Goal: Task Accomplishment & Management: Use online tool/utility

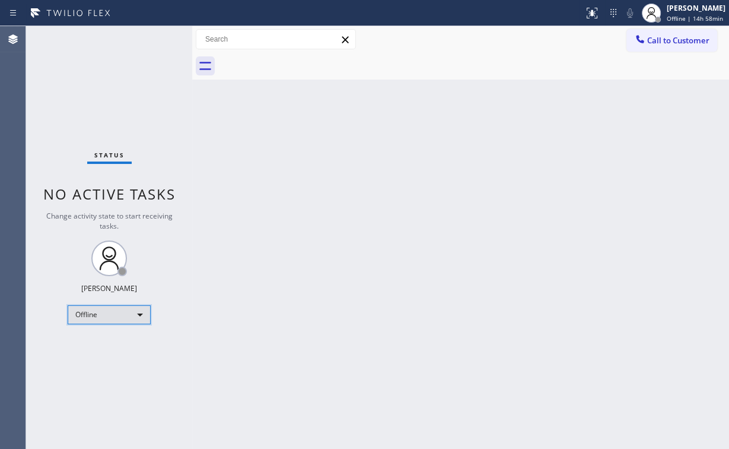
click at [113, 316] on div "Offline" at bounding box center [109, 314] width 83 height 19
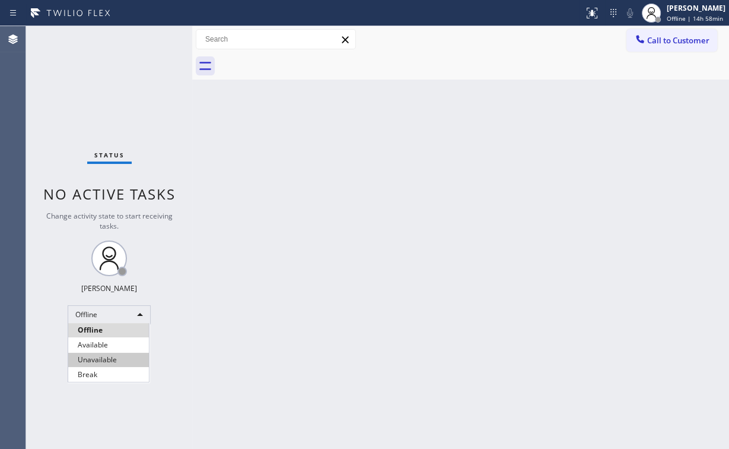
click at [123, 360] on li "Unavailable" at bounding box center [108, 359] width 81 height 14
drag, startPoint x: 693, startPoint y: 40, endPoint x: 682, endPoint y: 45, distance: 11.5
click at [693, 40] on span "Call to Customer" at bounding box center [678, 40] width 62 height 11
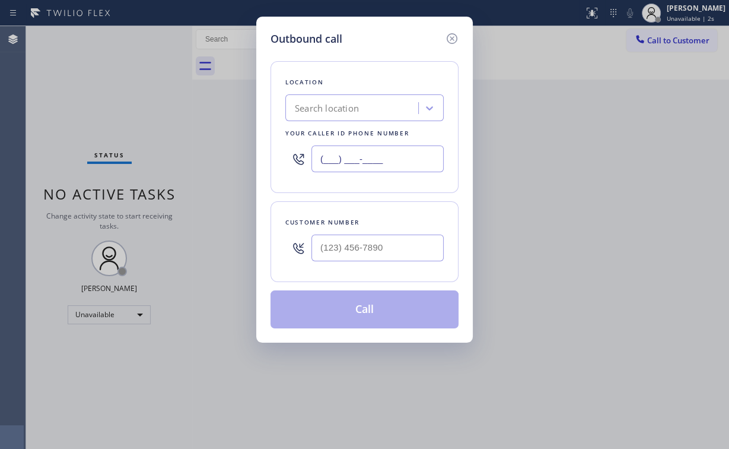
drag, startPoint x: 413, startPoint y: 154, endPoint x: 195, endPoint y: 168, distance: 218.2
click at [222, 168] on div "Outbound call Location Search location Your caller id phone number (___) ___-__…" at bounding box center [364, 224] width 729 height 449
paste input "305) 440-4758"
type input "(305) 440-4758"
click at [381, 246] on input "(___) ___-____" at bounding box center [378, 247] width 132 height 27
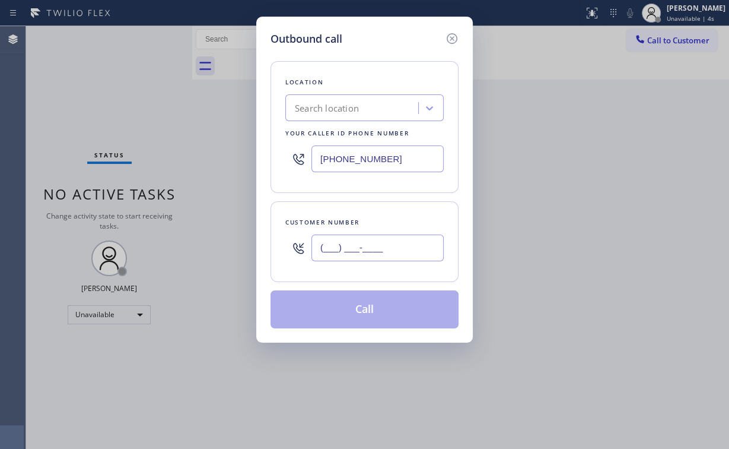
paste input "954) 909-3490"
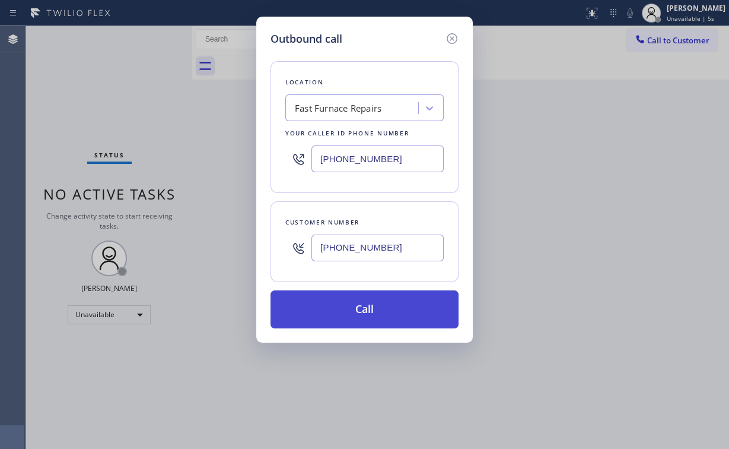
type input "(954) 909-3490"
click at [343, 293] on button "Call" at bounding box center [365, 309] width 188 height 38
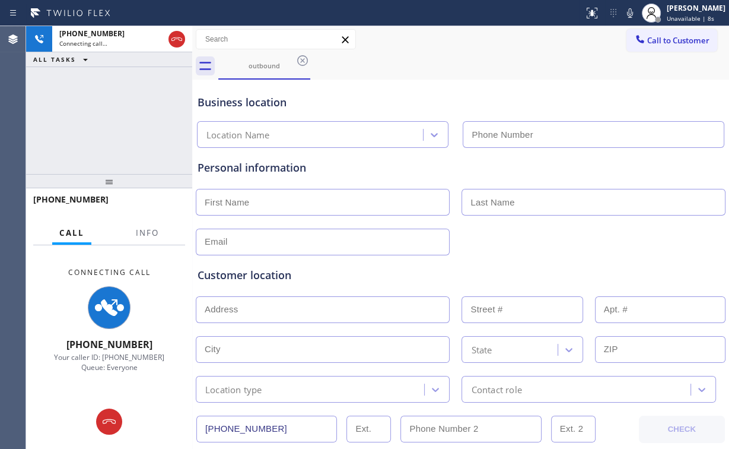
type input "(305) 440-4758"
click at [142, 230] on span "Info" at bounding box center [147, 232] width 23 height 11
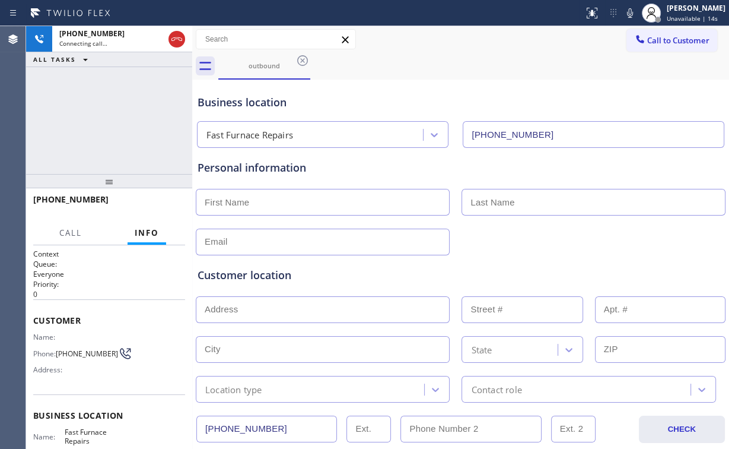
click at [112, 148] on div "+19549093490 Connecting call… ALL TASKS ALL TASKS ACTIVE TASKS TASKS IN WRAP UP" at bounding box center [109, 100] width 166 height 148
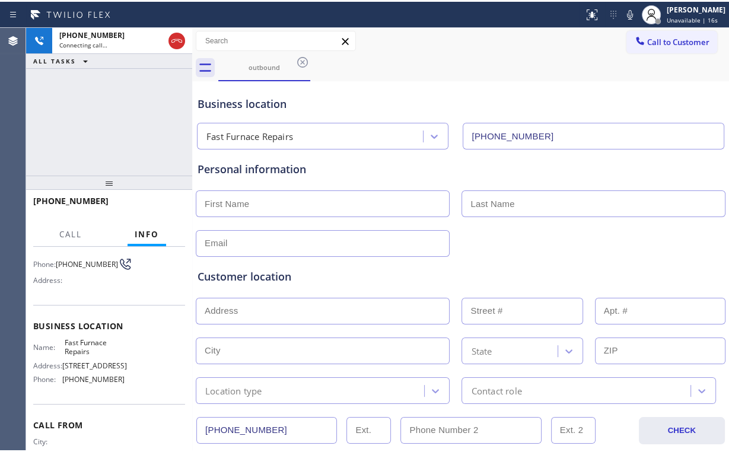
scroll to position [95, 0]
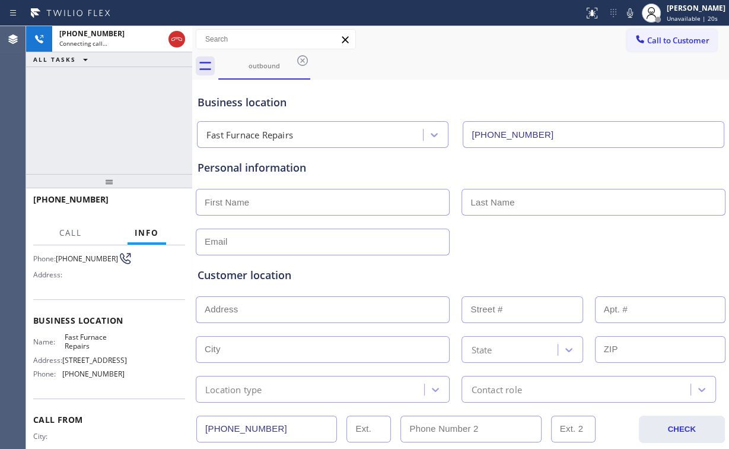
drag, startPoint x: 63, startPoint y: 361, endPoint x: 93, endPoint y: 377, distance: 33.7
click at [93, 364] on span "8060 Fairview Drive apt 105 tamarac" at bounding box center [94, 359] width 65 height 9
copy span "8060 Fairview Drive apt 105 tamarac"
click at [119, 119] on div "+19549093490 Live | 00:08 ALL TASKS ALL TASKS ACTIVE TASKS TASKS IN WRAP UP" at bounding box center [109, 100] width 166 height 148
click at [119, 121] on div "+19549093490 Live | 00:13 ALL TASKS ALL TASKS ACTIVE TASKS TASKS IN WRAP UP" at bounding box center [109, 100] width 166 height 148
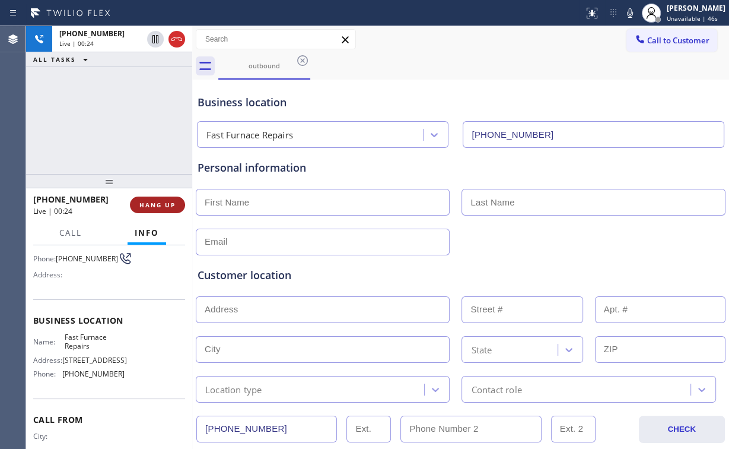
click at [162, 199] on button "HANG UP" at bounding box center [157, 204] width 55 height 17
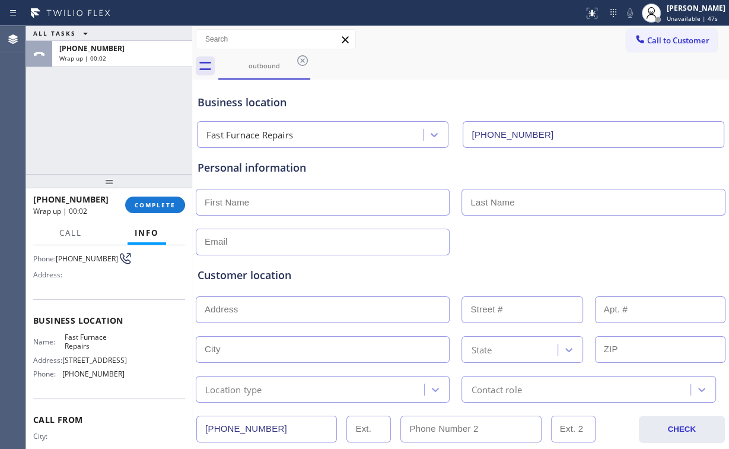
drag, startPoint x: 123, startPoint y: 135, endPoint x: 155, endPoint y: 176, distance: 51.6
click at [123, 135] on div "ALL TASKS ALL TASKS ACTIVE TASKS TASKS IN WRAP UP +19549093490 Wrap up | 00:02" at bounding box center [109, 100] width 166 height 148
click at [152, 188] on div at bounding box center [109, 181] width 166 height 14
click at [157, 211] on button "COMPLETE" at bounding box center [155, 205] width 60 height 17
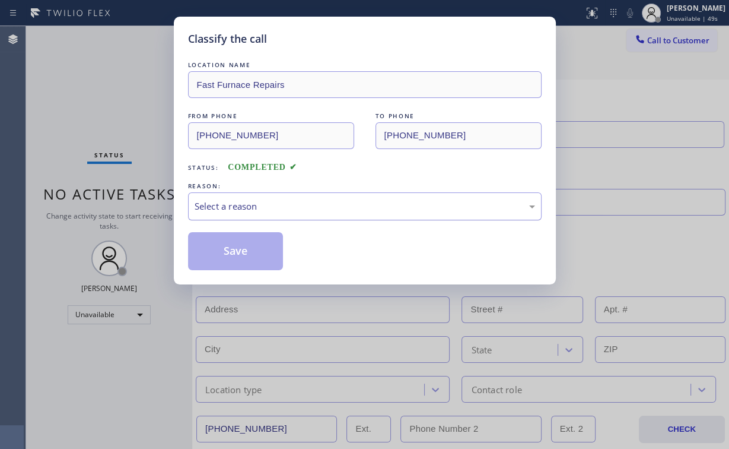
click at [242, 208] on div "Select a reason" at bounding box center [365, 206] width 341 height 14
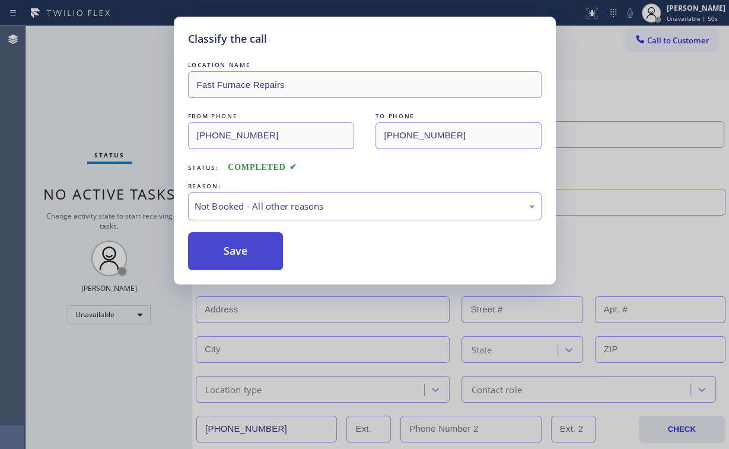
click at [237, 250] on button "Save" at bounding box center [236, 251] width 96 height 38
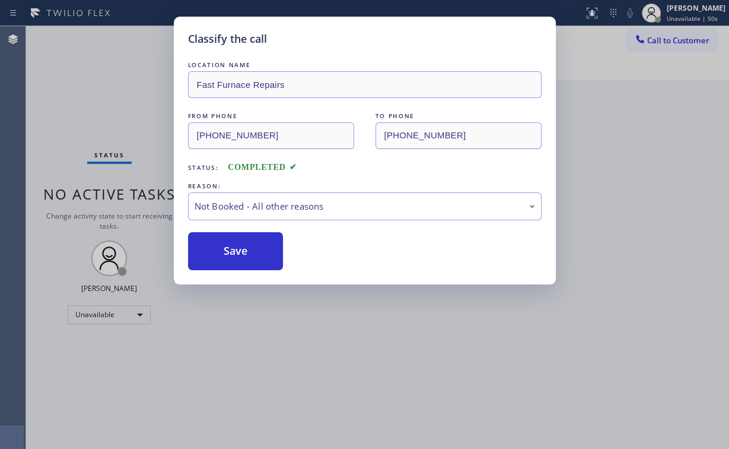
click at [107, 102] on div "Classify the call LOCATION NAME Fast Furnace Repairs FROM PHONE (305) 440-4758 …" at bounding box center [364, 224] width 729 height 449
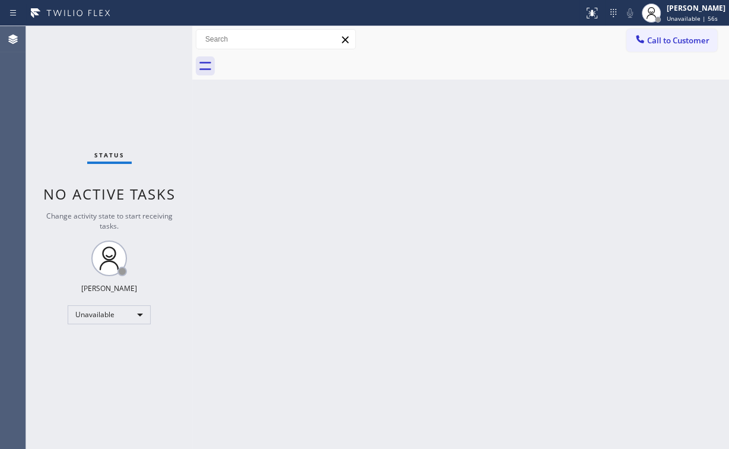
drag, startPoint x: 418, startPoint y: 169, endPoint x: 433, endPoint y: 171, distance: 14.9
click at [418, 169] on div "Back to Dashboard Change Sender ID Customers Technicians Select a contact Outbo…" at bounding box center [460, 237] width 537 height 422
click at [425, 144] on div "Back to Dashboard Change Sender ID Customers Technicians Select a contact Outbo…" at bounding box center [460, 237] width 537 height 422
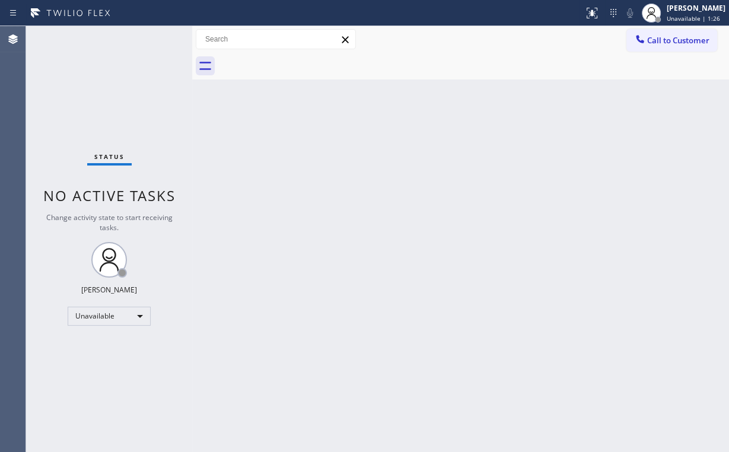
click at [93, 66] on div "Status No active tasks Change activity state to start receiving tasks. Arnold V…" at bounding box center [109, 239] width 166 height 426
